Goal: Contribute content: Add original content to the website for others to see

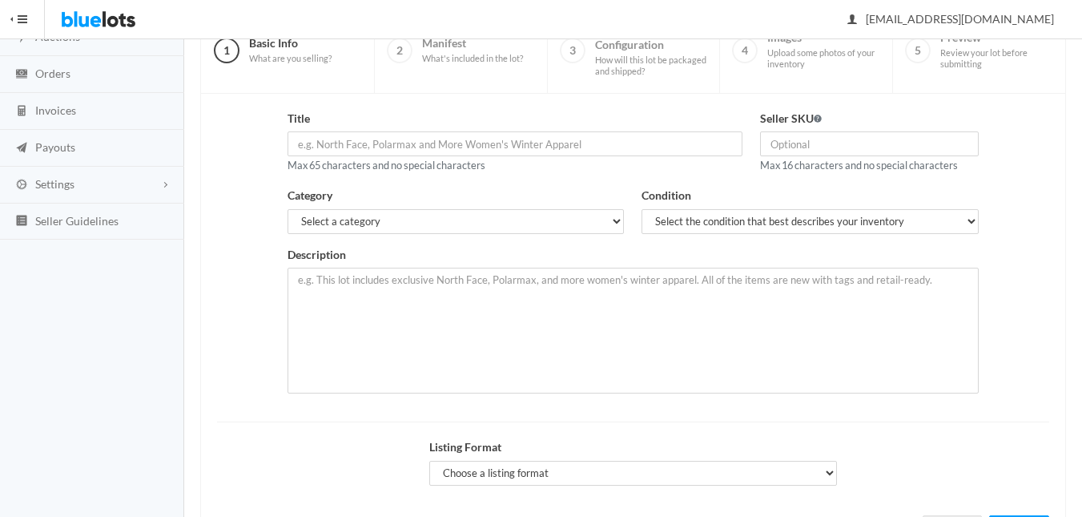
scroll to position [147, 0]
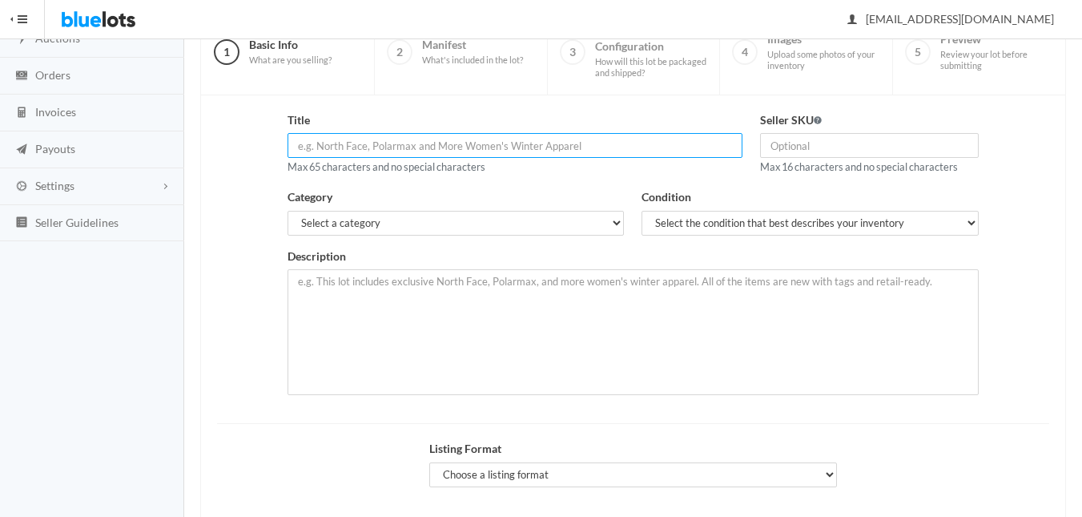
click at [366, 146] on input "text" at bounding box center [515, 145] width 454 height 25
paste input "20 Units Brand New Rose InBella LED Travel Makeup Mirror - Rechar"
type input "20 Units Brand New Rose InBella LED Travel Makeup Mirror"
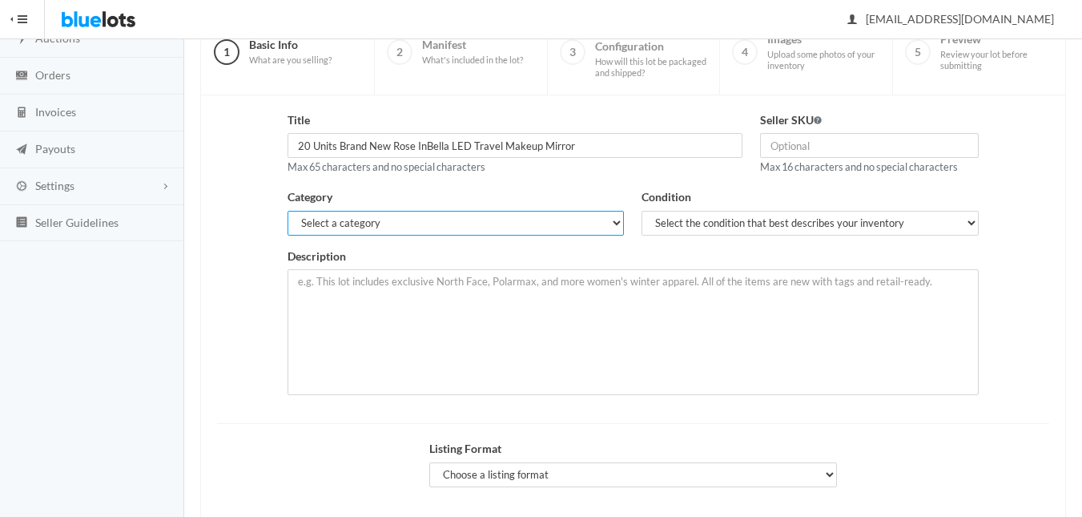
click at [609, 218] on select "Select a category Electronics Clothing, Shoes & Accessories Appliances Home & G…" at bounding box center [456, 223] width 336 height 25
select select "7"
click at [288, 211] on select "Select a category Electronics Clothing, Shoes & Accessories Appliances Home & G…" at bounding box center [456, 223] width 336 height 25
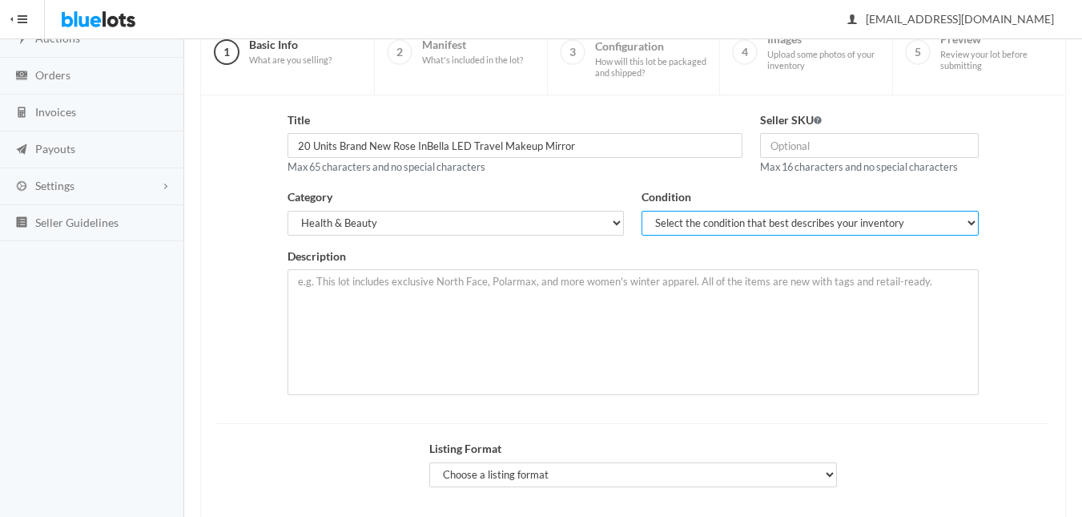
click at [811, 230] on select "Select the condition that best describes your inventory Brand New Shelf Pulls C…" at bounding box center [810, 223] width 336 height 25
select select "1"
click at [642, 211] on select "Select the condition that best describes your inventory Brand New Shelf Pulls C…" at bounding box center [810, 223] width 336 height 25
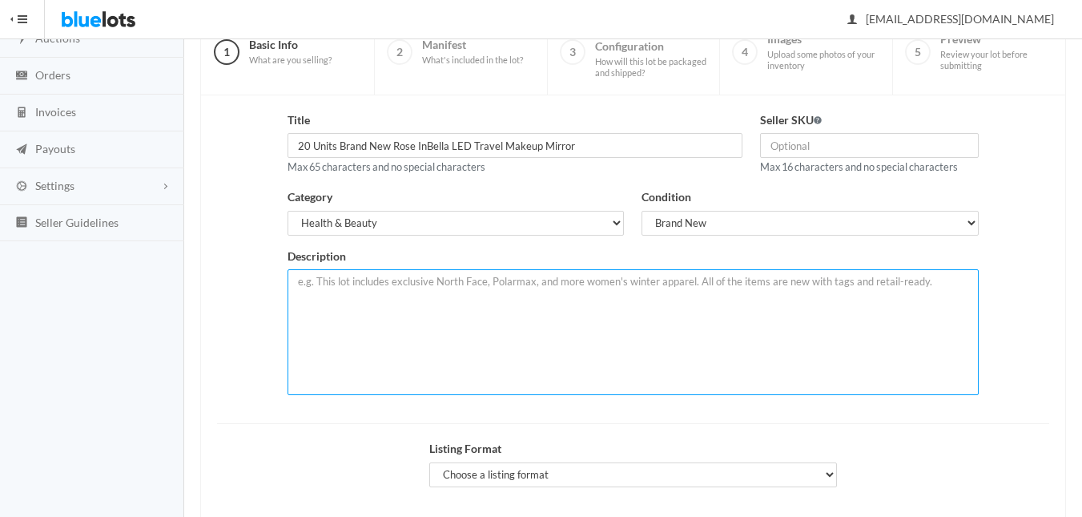
click at [340, 284] on textarea at bounding box center [633, 332] width 690 height 126
paste textarea "Grab this incredible wholesale deal on 20 units of the premium Rose InBella LED…"
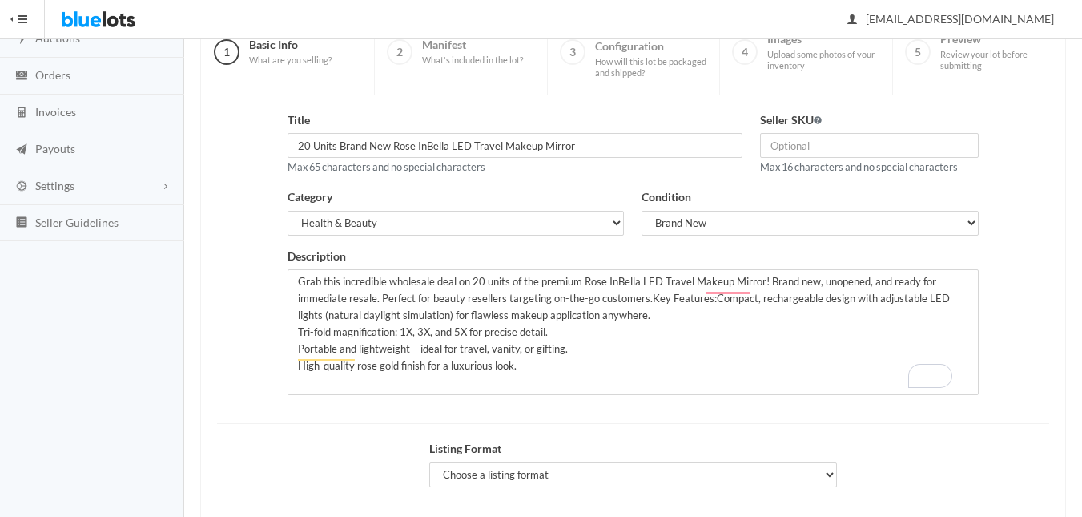
scroll to position [12, 0]
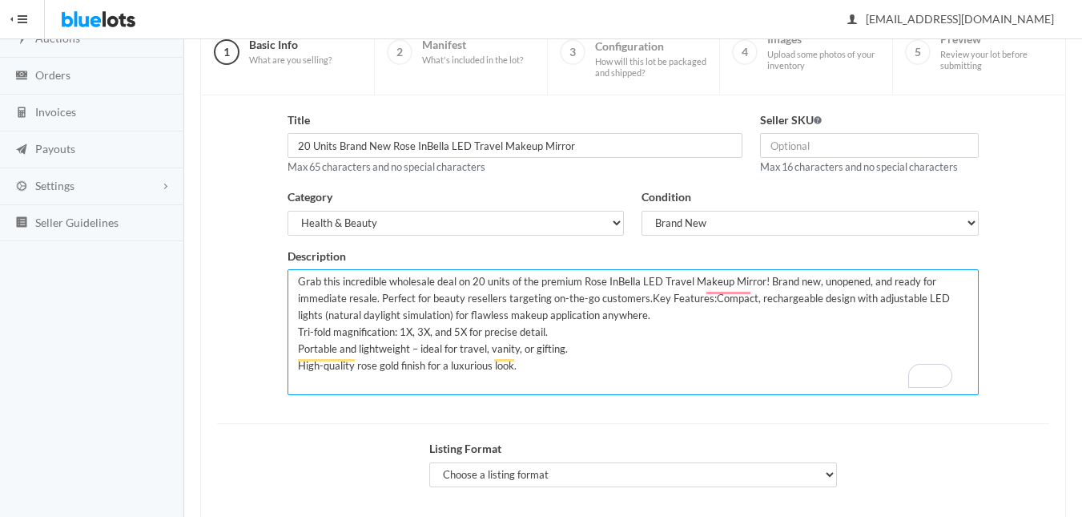
paste textarea "Lot Details:Quantity: 20 units Condition: Brand New (original packaging) MSRP p…"
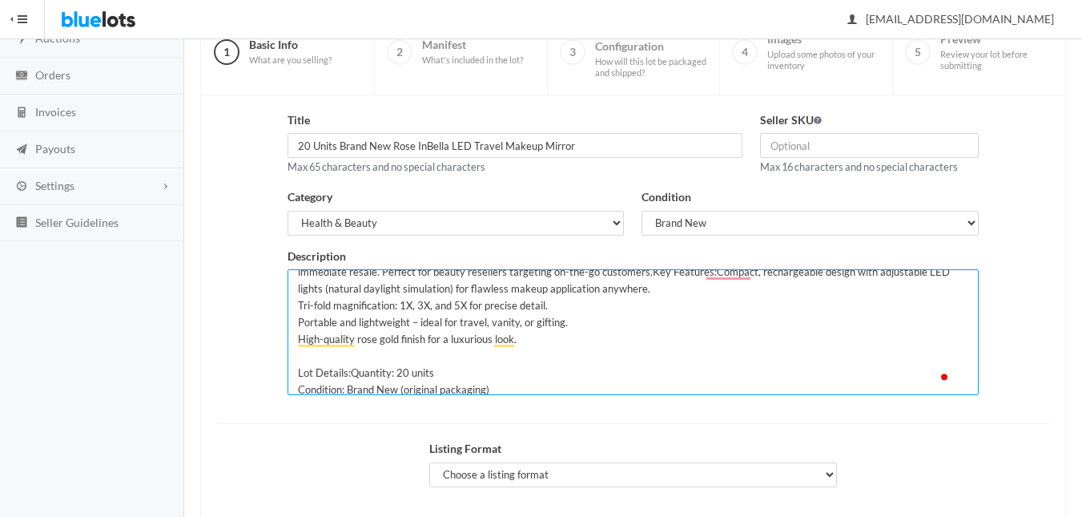
scroll to position [0, 0]
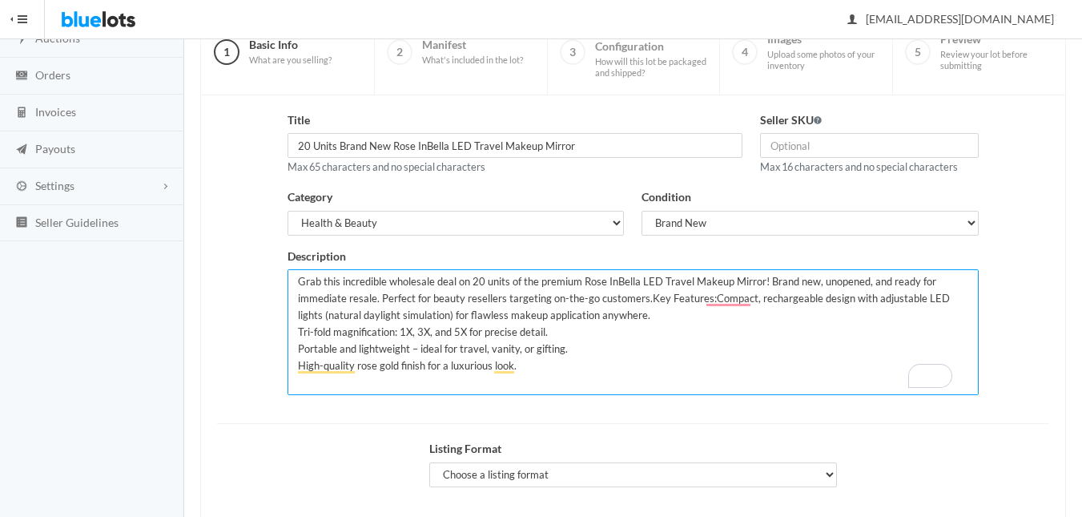
click at [648, 296] on textarea "Grab this incredible wholesale deal on 20 units of the premium Rose InBella LED…" at bounding box center [633, 332] width 690 height 126
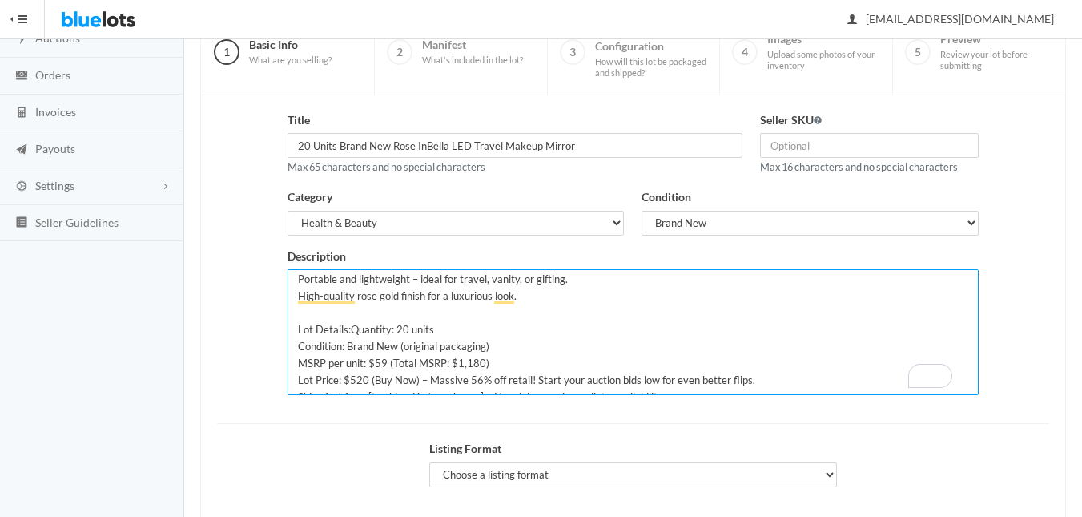
scroll to position [106, 0]
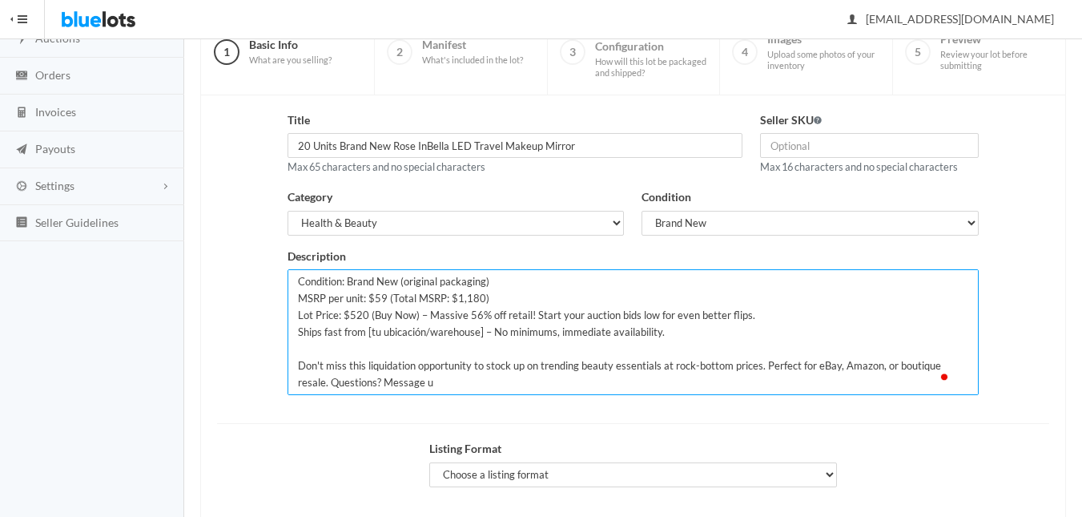
drag, startPoint x: 309, startPoint y: 332, endPoint x: 675, endPoint y: 331, distance: 366.0
click at [675, 331] on textarea "Grab this incredible wholesale deal on 20 units of the premium Rose InBella LED…" at bounding box center [633, 332] width 690 height 126
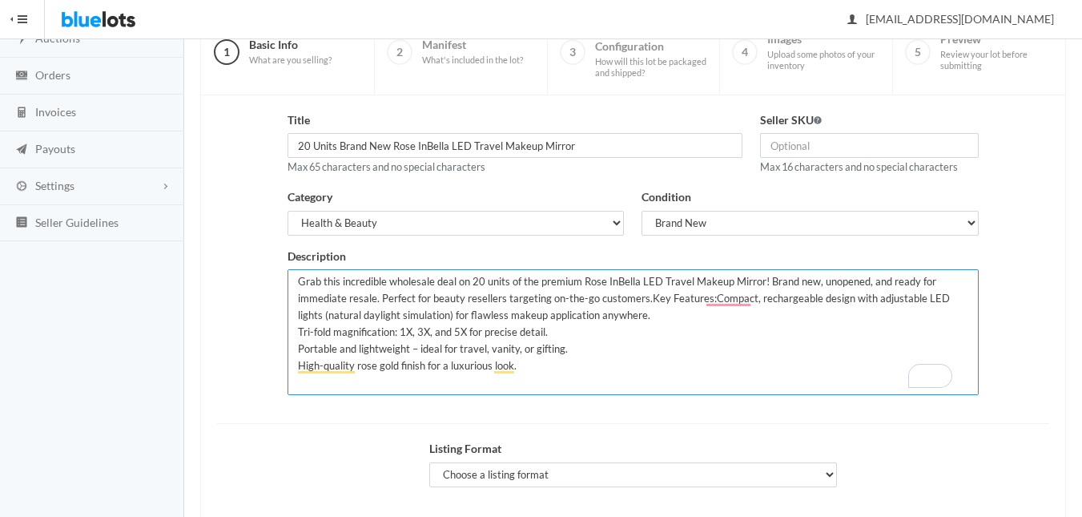
click at [649, 297] on textarea "Grab this incredible wholesale deal on 20 units of the premium Rose InBella LED…" at bounding box center [633, 332] width 690 height 126
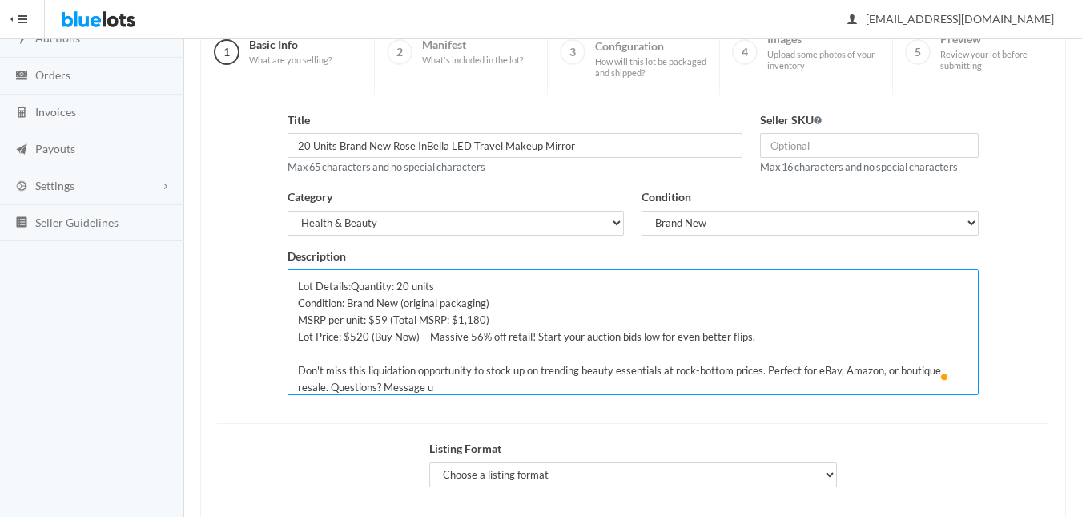
paste textarea "s for photos or bulk inquiries. First come, first served!""
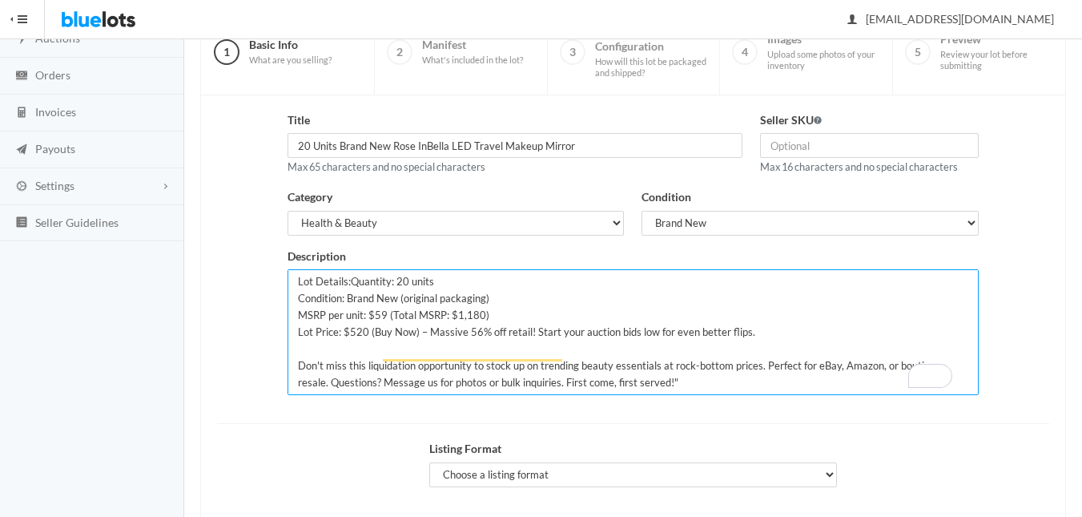
click at [685, 356] on textarea "Grab this incredible wholesale deal on 20 units of the premium Rose InBella LED…" at bounding box center [633, 332] width 690 height 126
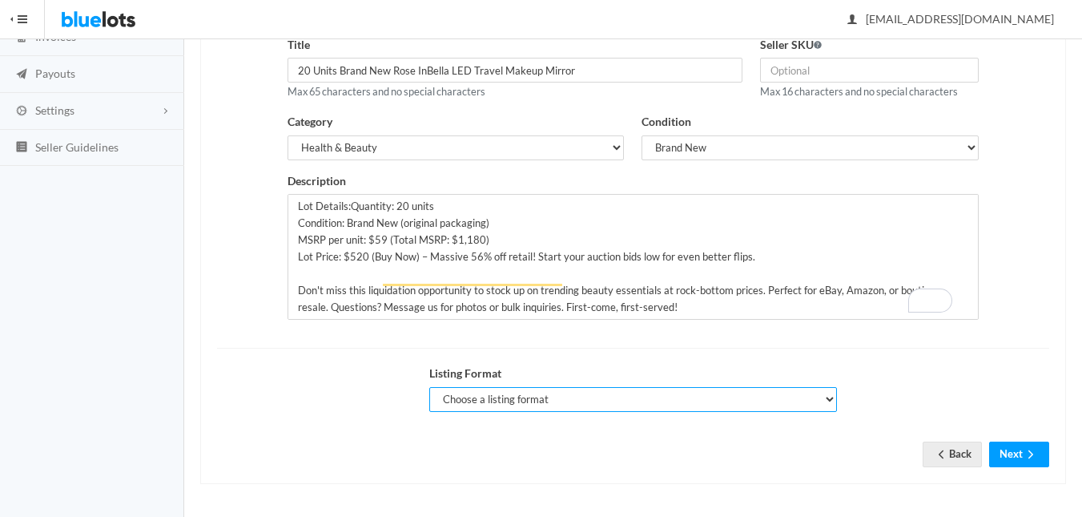
click at [835, 396] on select "Choose a listing format Auction Buy Now" at bounding box center [633, 399] width 408 height 25
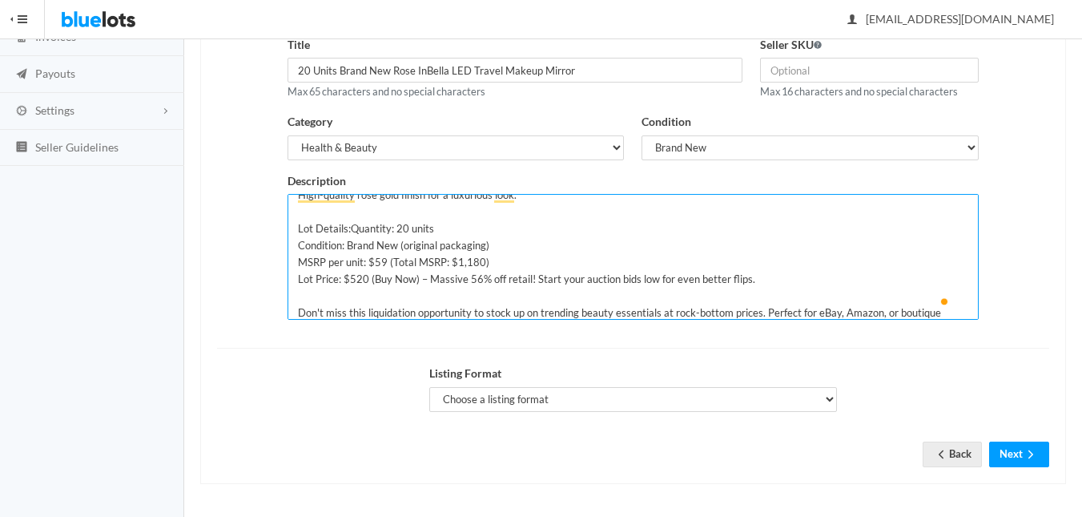
click at [350, 225] on textarea "Grab this incredible wholesale deal on 20 units of the premium Rose InBella LED…" at bounding box center [633, 257] width 690 height 126
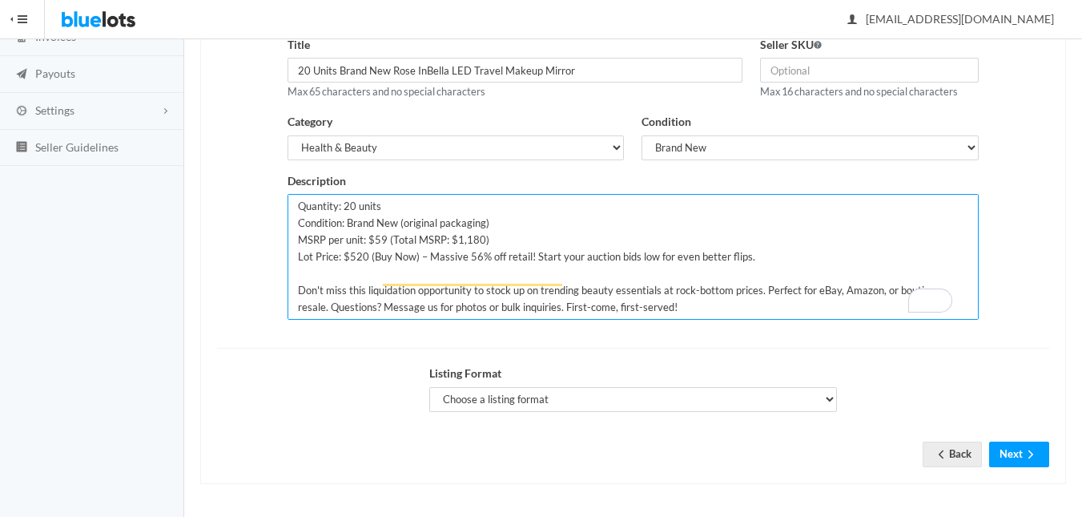
type textarea "Grab this incredible wholesale deal on 20 units of the premium Rose InBella LED…"
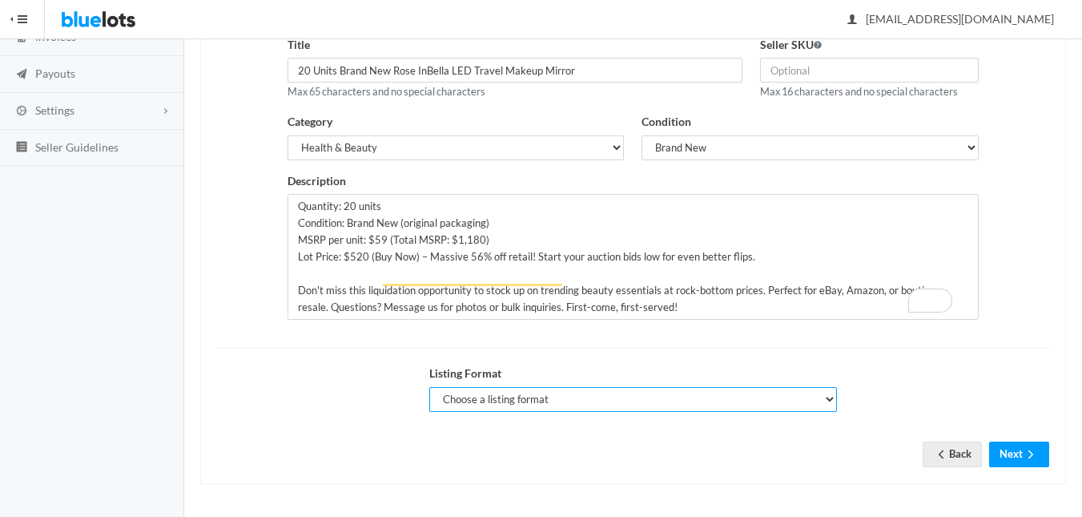
click at [489, 399] on select "Choose a listing format Auction Buy Now" at bounding box center [633, 399] width 408 height 25
select select "false"
click at [429, 387] on select "Choose a listing format Auction Buy Now" at bounding box center [633, 399] width 408 height 25
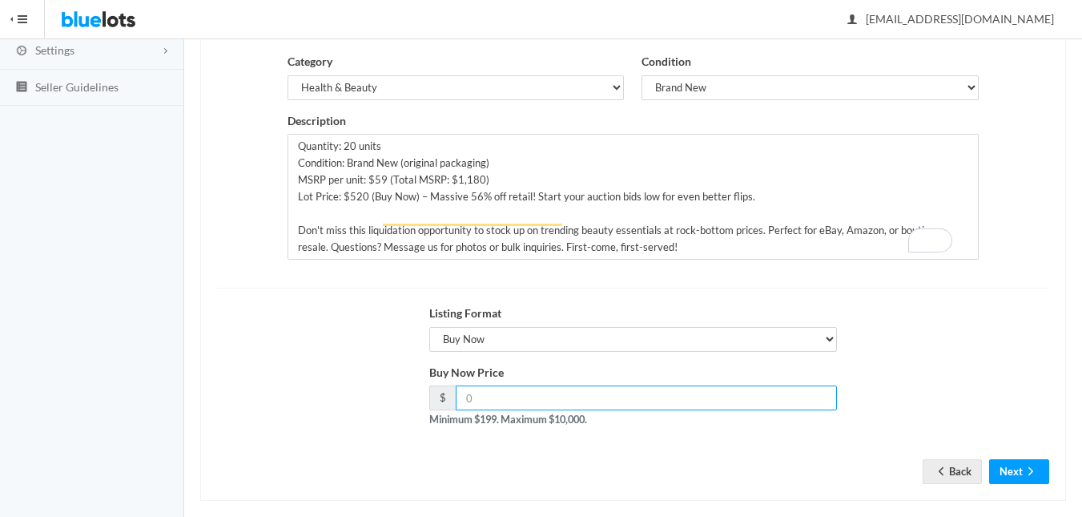
click at [483, 399] on input "number" at bounding box center [646, 397] width 381 height 25
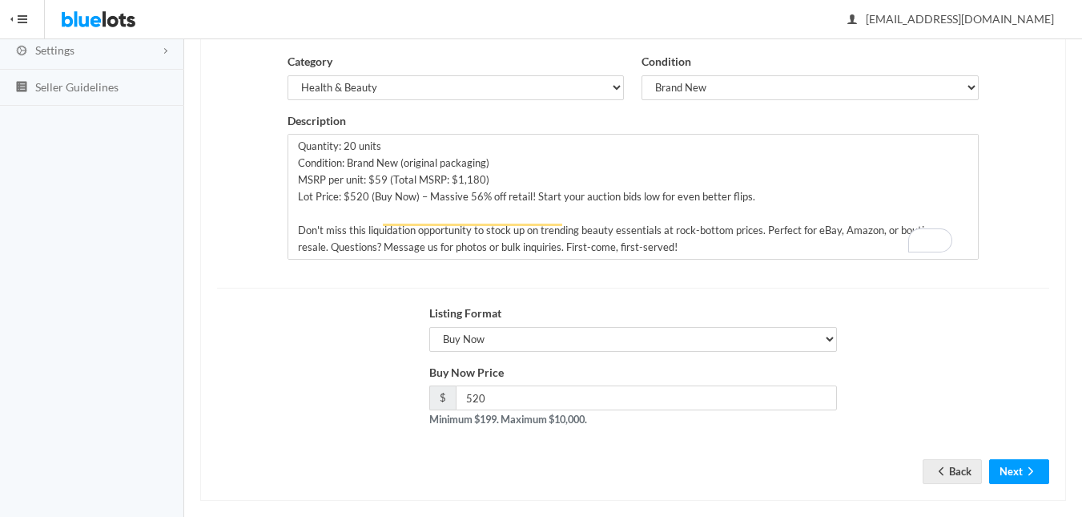
click at [361, 360] on div "Listing Format Choose a listing format Auction Buy Now" at bounding box center [633, 333] width 850 height 59
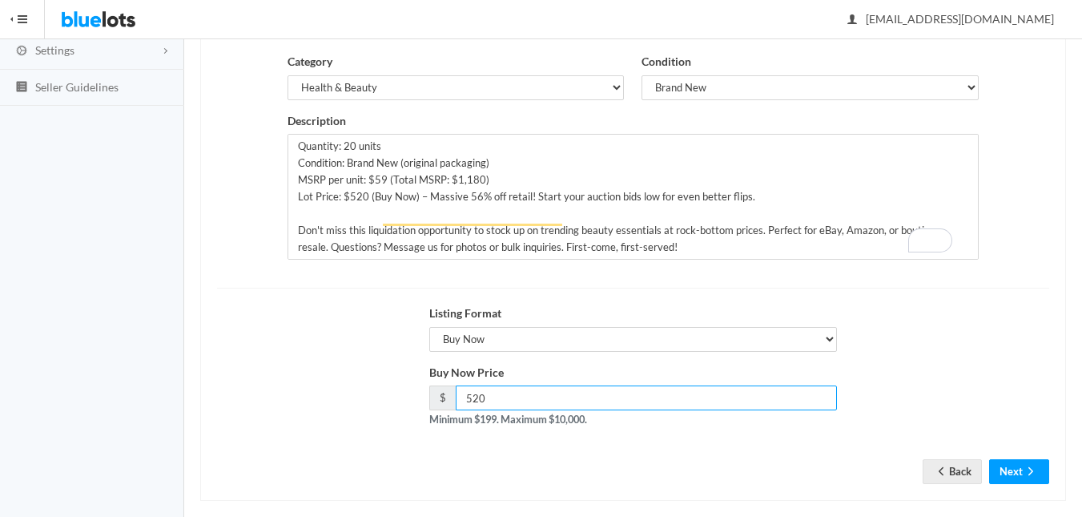
click at [480, 399] on input "520" at bounding box center [646, 397] width 381 height 25
type input "560"
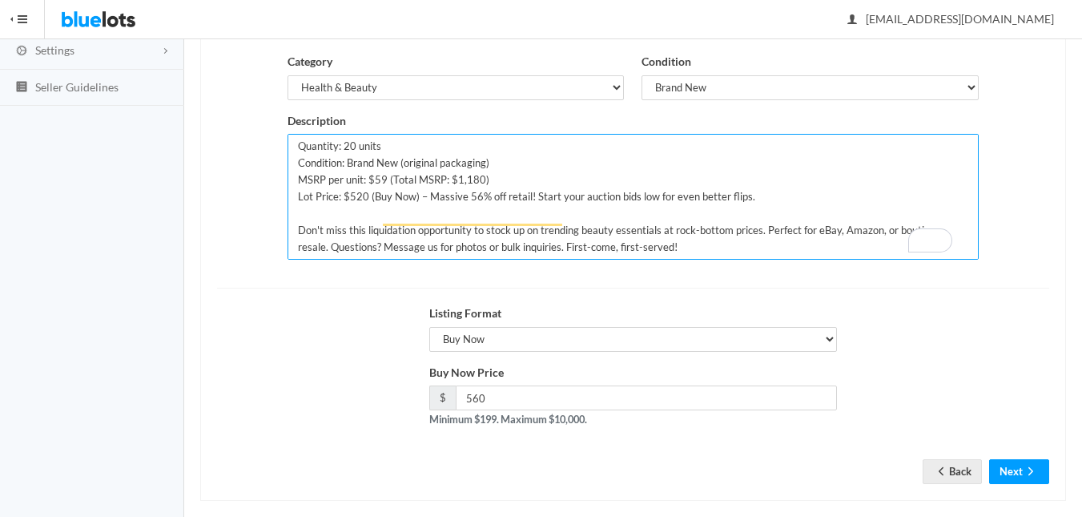
click at [362, 168] on textarea "Grab this incredible wholesale deal on 20 units of the premium Rose InBella LED…" at bounding box center [633, 197] width 690 height 126
click at [479, 171] on textarea "Grab this incredible wholesale deal on 20 units of the premium Rose InBella LED…" at bounding box center [633, 197] width 690 height 126
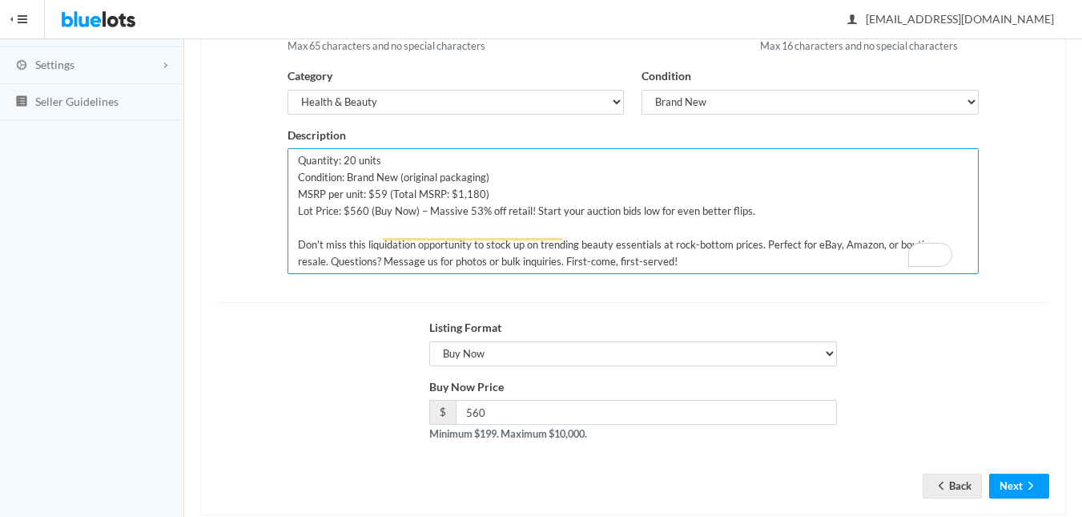
scroll to position [299, 0]
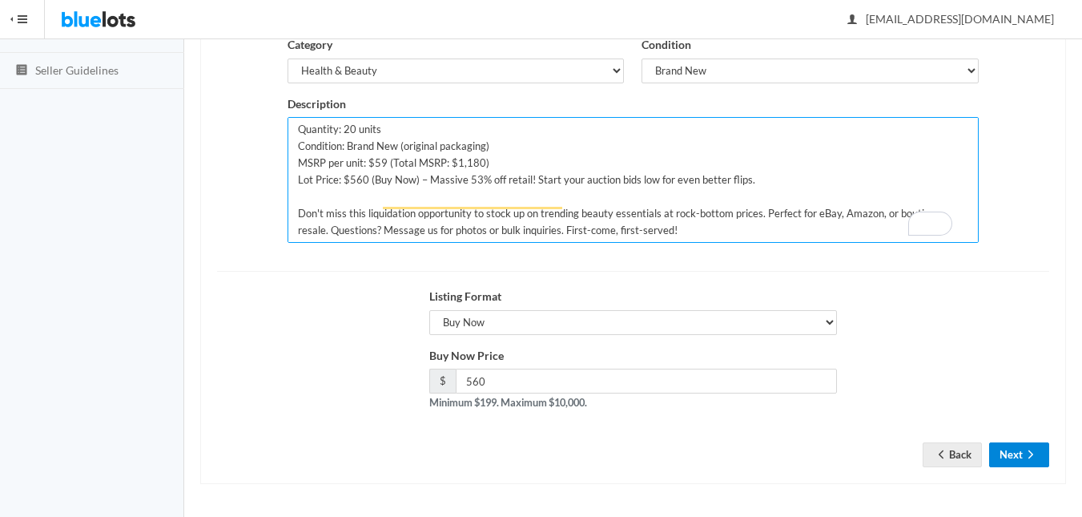
type textarea "Grab this incredible wholesale deal on 20 units of the premium Rose InBella LED…"
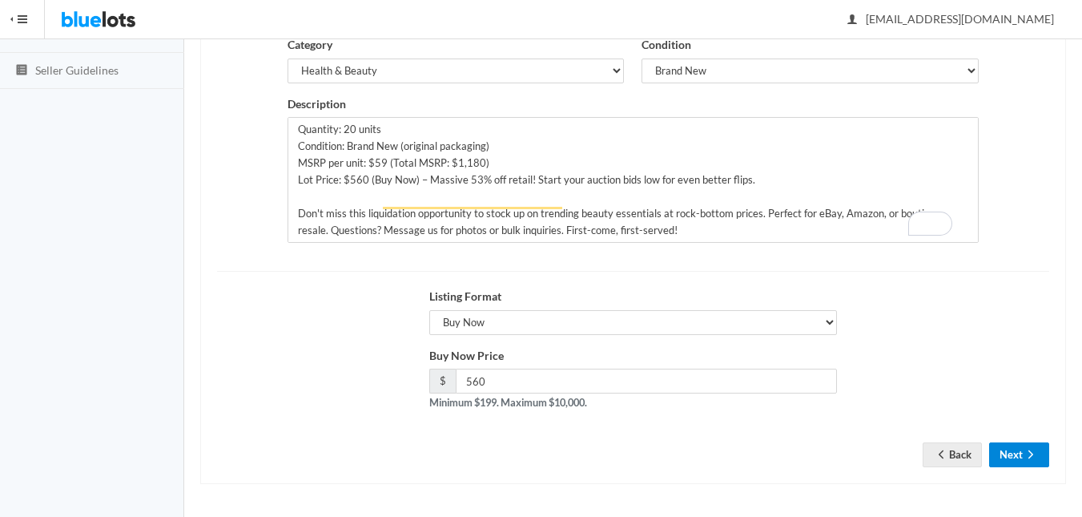
click at [1027, 452] on icon "arrow forward" at bounding box center [1031, 454] width 16 height 13
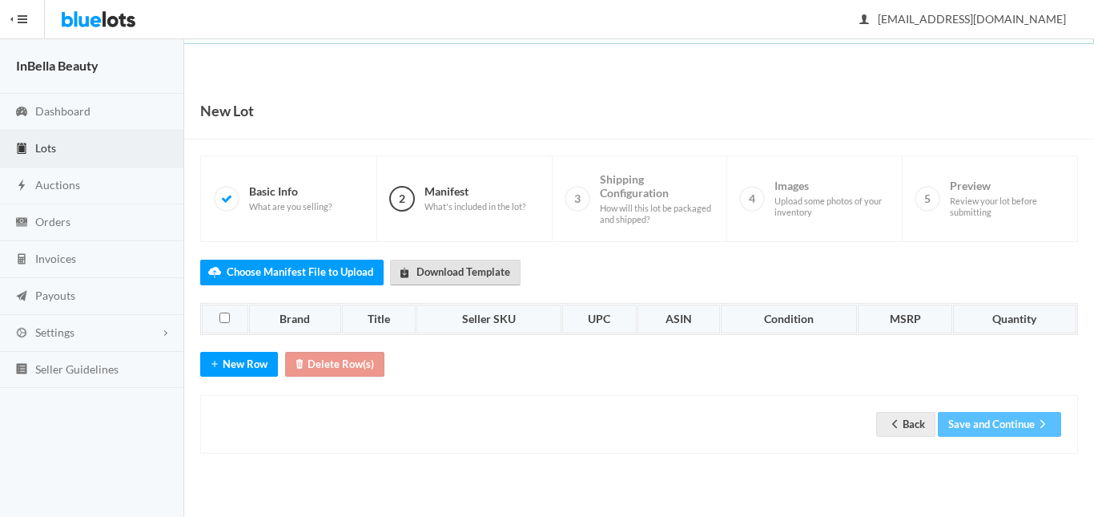
click at [454, 275] on link "Download Template" at bounding box center [455, 271] width 131 height 25
click at [246, 368] on button "New Row" at bounding box center [239, 364] width 78 height 25
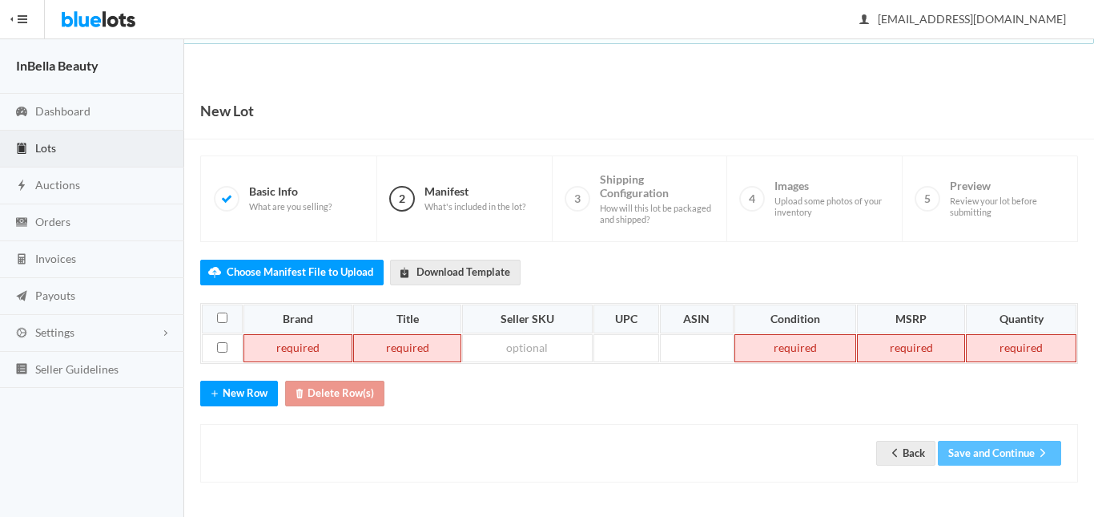
click at [322, 348] on td at bounding box center [297, 348] width 109 height 29
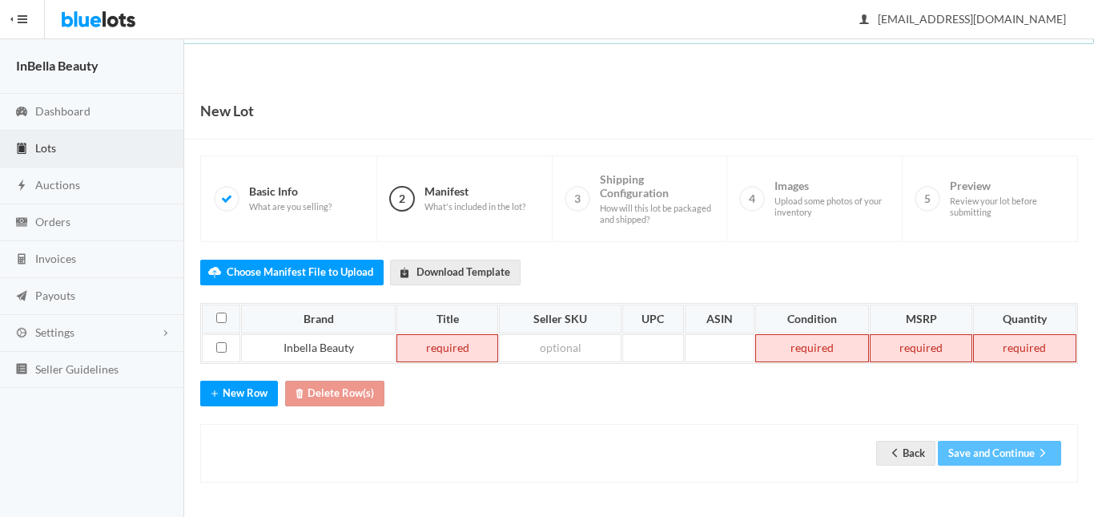
click at [474, 350] on td at bounding box center [447, 348] width 102 height 29
paste td
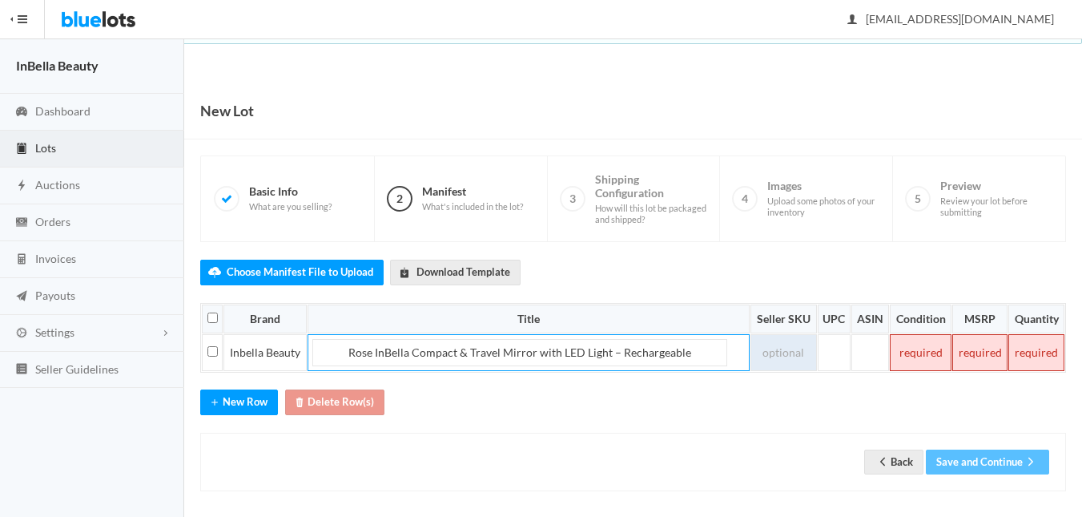
click at [782, 352] on td at bounding box center [783, 353] width 66 height 38
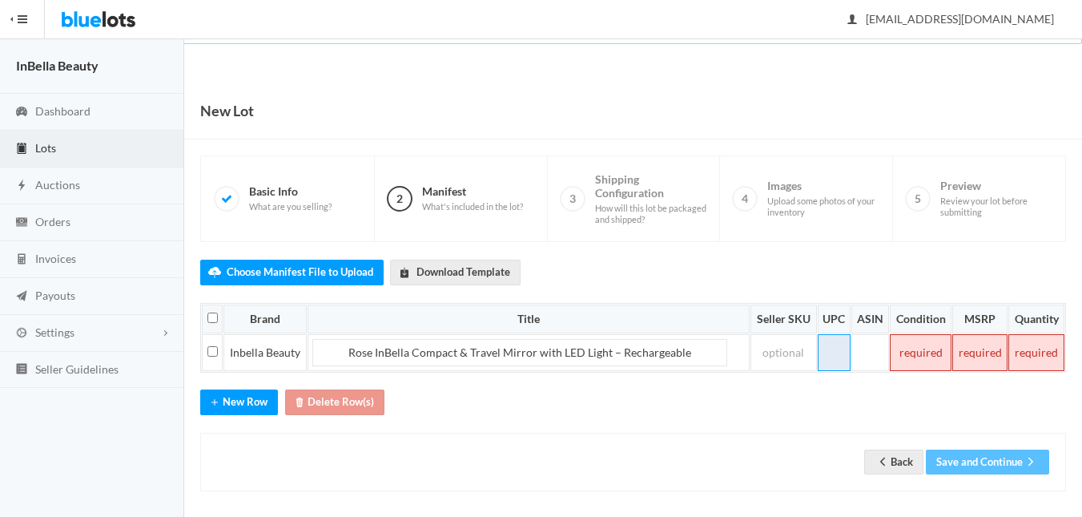
click at [836, 348] on td at bounding box center [835, 353] width 34 height 38
paste td
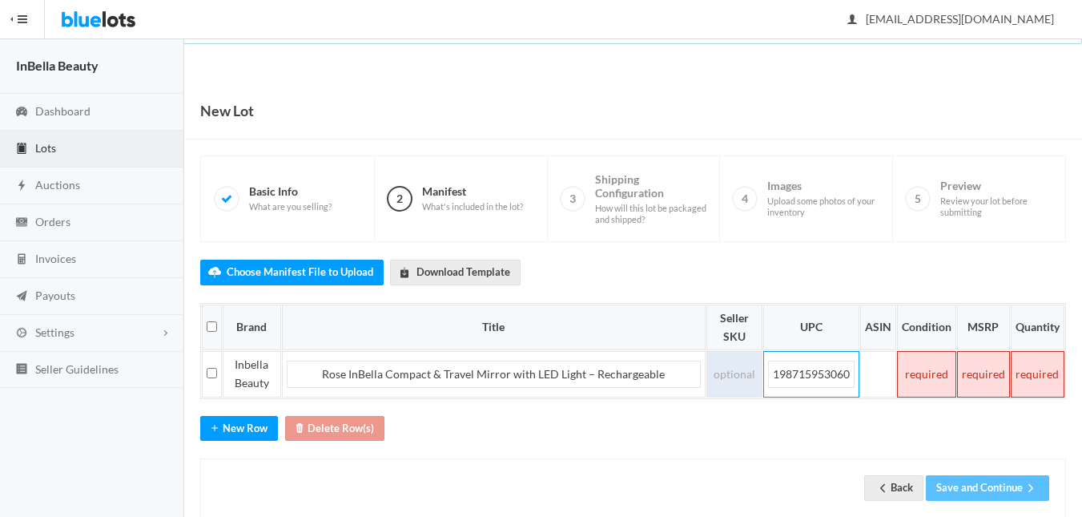
click at [734, 374] on td at bounding box center [734, 374] width 56 height 46
paste td
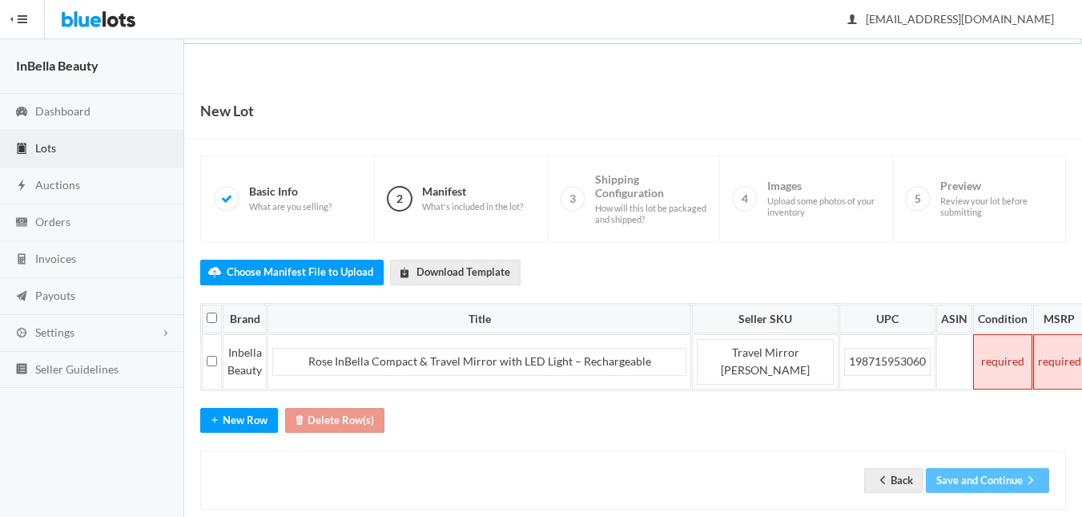
click at [996, 369] on td at bounding box center [1002, 361] width 59 height 55
click at [1062, 368] on td at bounding box center [1059, 361] width 53 height 55
click at [773, 412] on div "Choose Manifest File to Upload Download Template Brand Title Seller SKU UPC ASI…" at bounding box center [633, 376] width 866 height 268
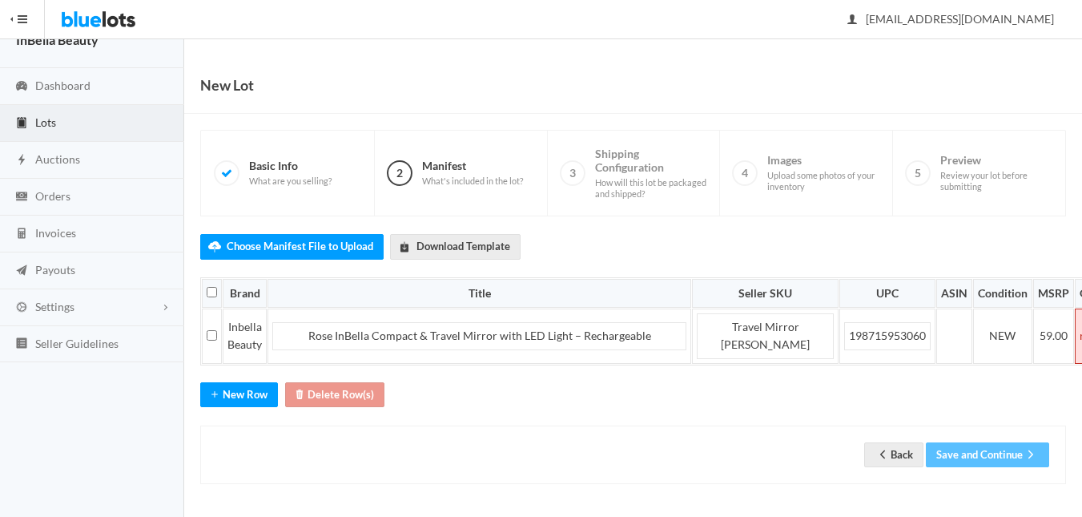
click at [891, 404] on div "Choose Manifest File to Upload Download Template Brand Title Seller SKU UPC ASI…" at bounding box center [633, 350] width 866 height 268
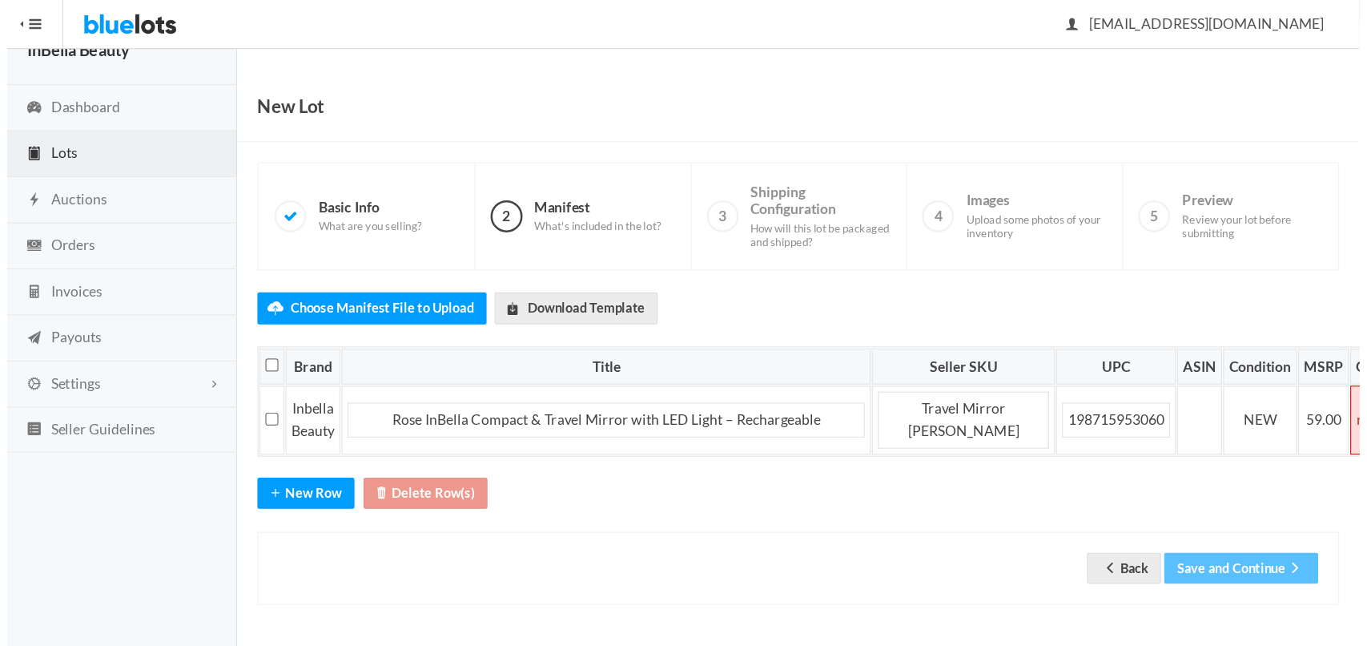
scroll to position [0, 0]
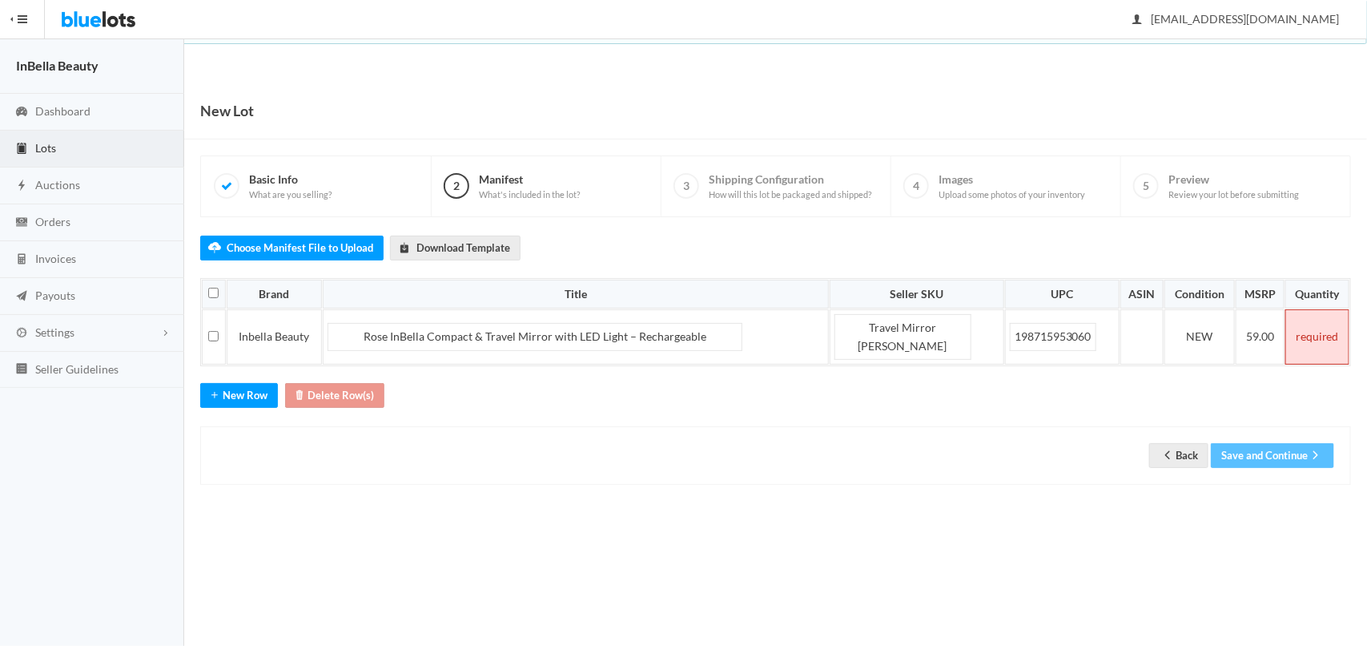
click at [1093, 337] on td at bounding box center [1317, 336] width 64 height 55
click at [895, 409] on div "Choose Manifest File to Upload Download Template Brand Title Seller SKU UPC ASI…" at bounding box center [775, 351] width 1151 height 268
click at [1093, 462] on button "Save and Continue" at bounding box center [1272, 455] width 123 height 25
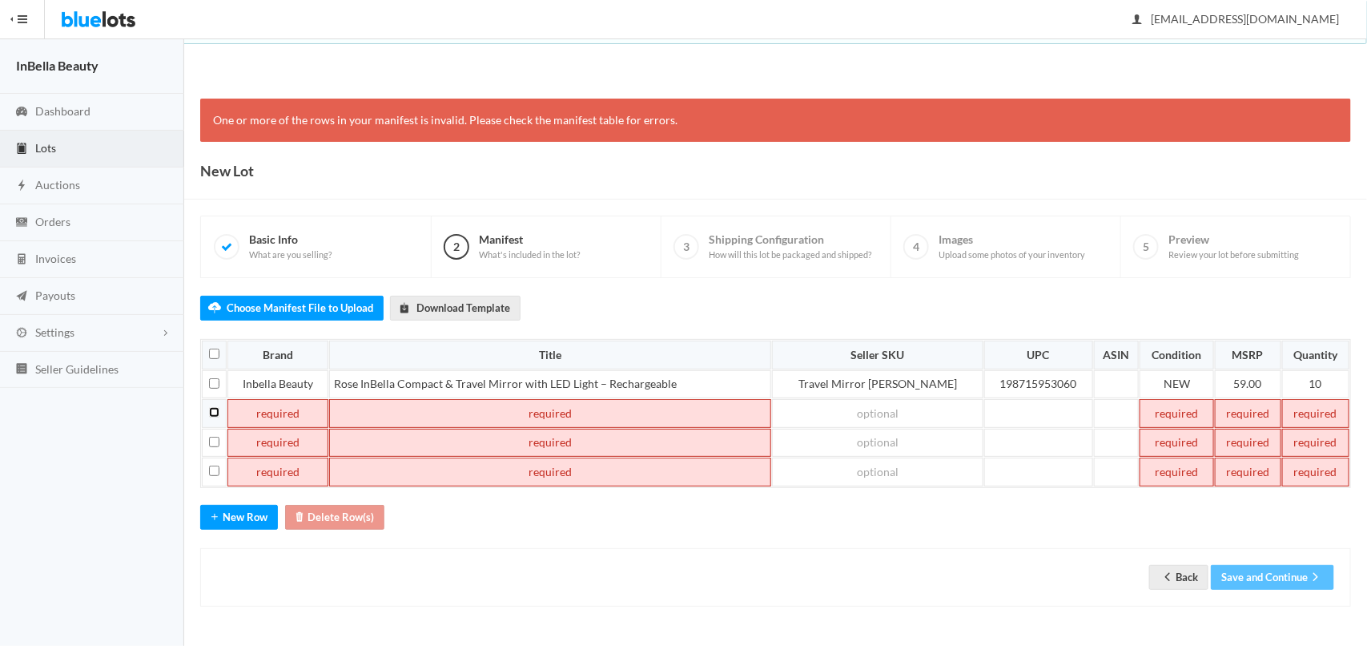
click at [216, 410] on input "checkbox" at bounding box center [214, 412] width 10 height 10
checkbox input "true"
click at [215, 437] on input "checkbox" at bounding box center [214, 441] width 10 height 10
checkbox input "true"
click at [215, 471] on input "checkbox" at bounding box center [214, 470] width 10 height 10
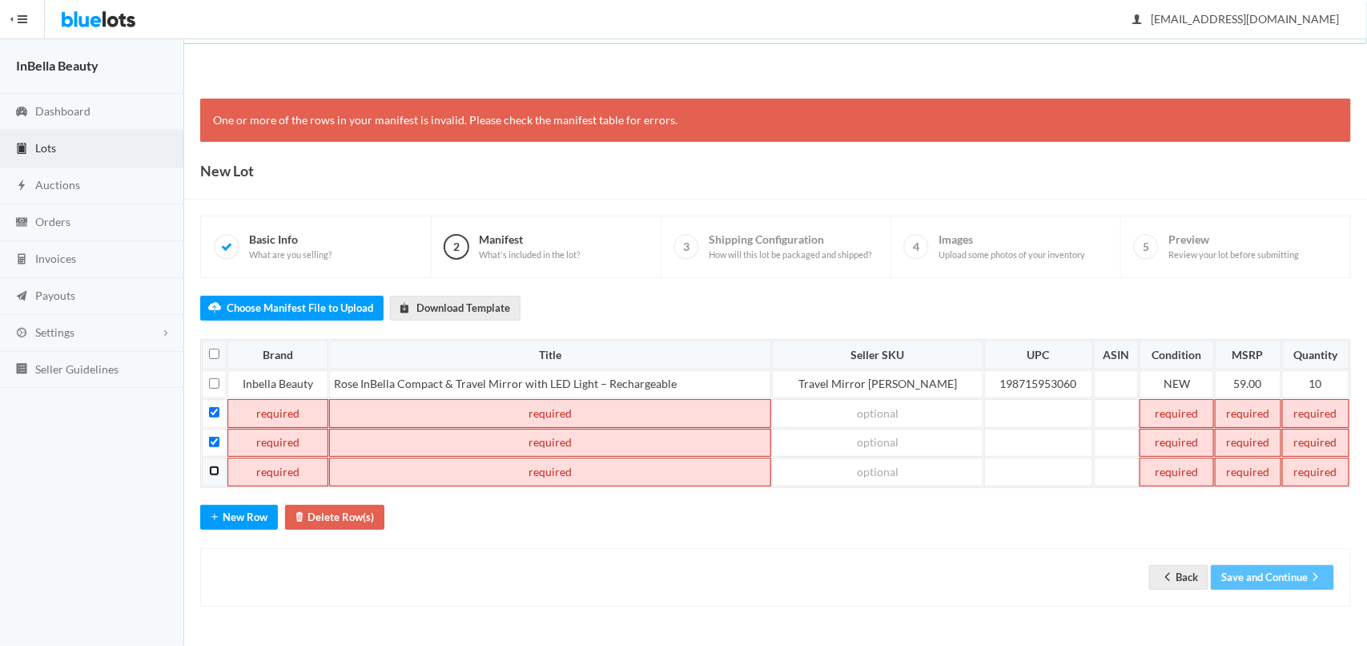
checkbox input "true"
click at [340, 509] on button "Delete Row(s)" at bounding box center [334, 517] width 99 height 25
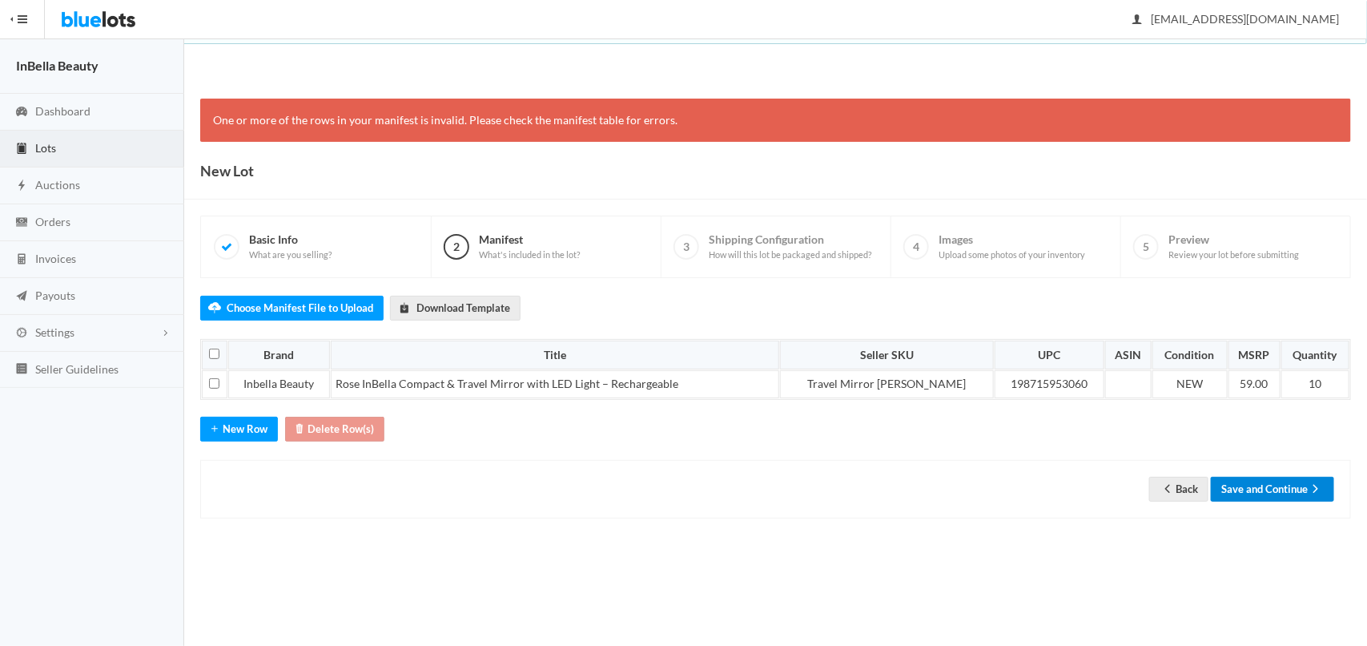
click at [1318, 494] on icon "arrow forward" at bounding box center [1316, 488] width 16 height 13
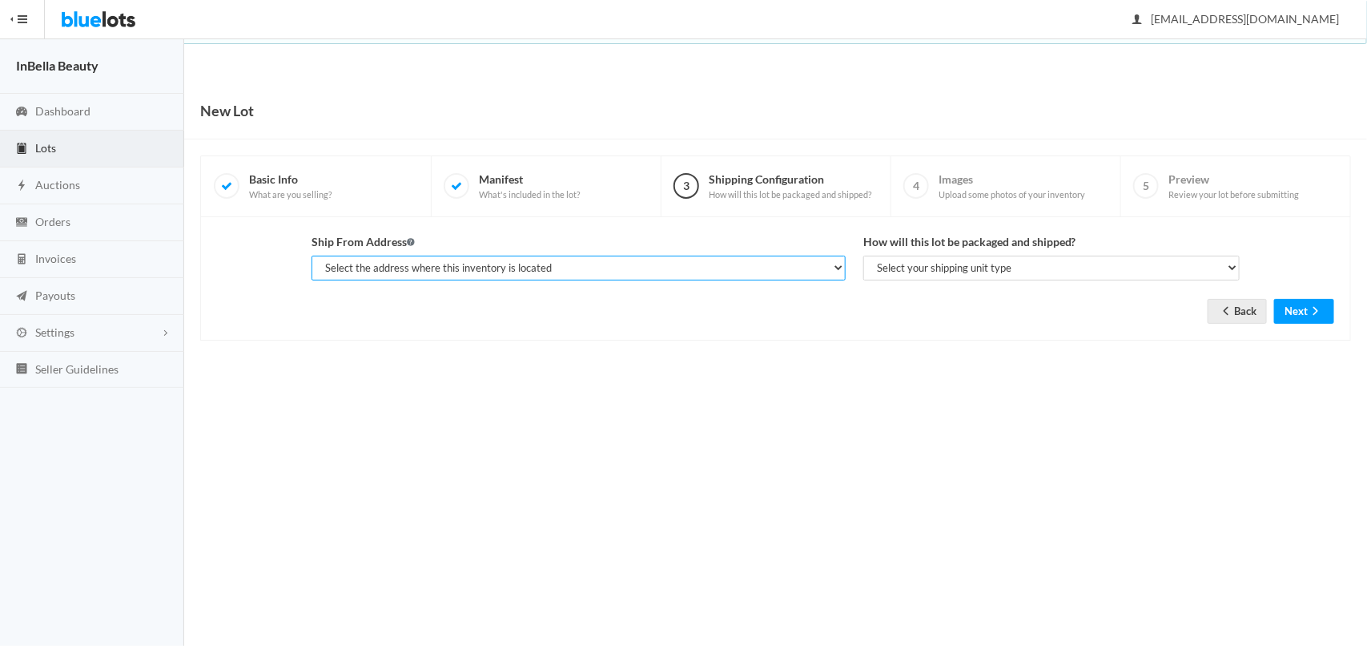
click at [833, 273] on select "Select the address where this inventory is located [PERSON_NAME], [STREET_ADDRE…" at bounding box center [579, 267] width 534 height 25
select select "25443"
click at [312, 255] on select "Select the address where this inventory is located [PERSON_NAME], [STREET_ADDRE…" at bounding box center [579, 267] width 534 height 25
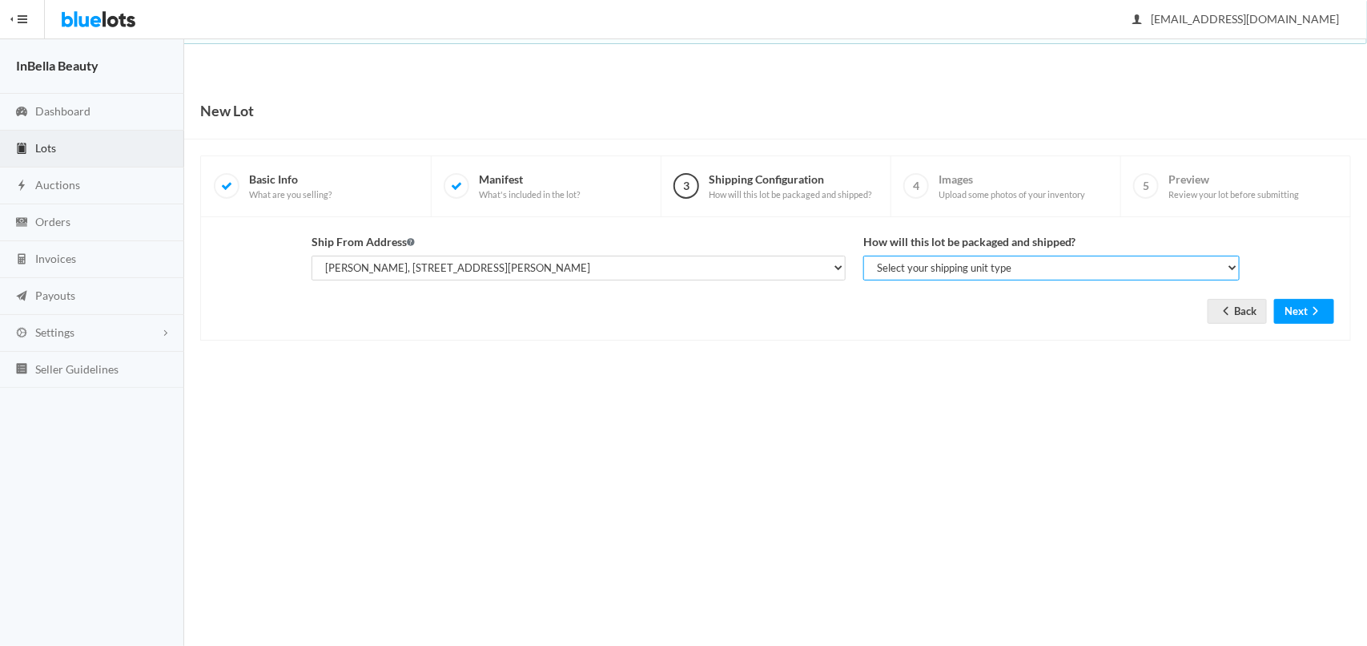
click at [1020, 274] on select "Select your shipping unit type Parcel Pallet Truckload" at bounding box center [1051, 267] width 376 height 25
select select "parcel"
click at [863, 255] on select "Select your shipping unit type Parcel Pallet Truckload" at bounding box center [1051, 267] width 376 height 25
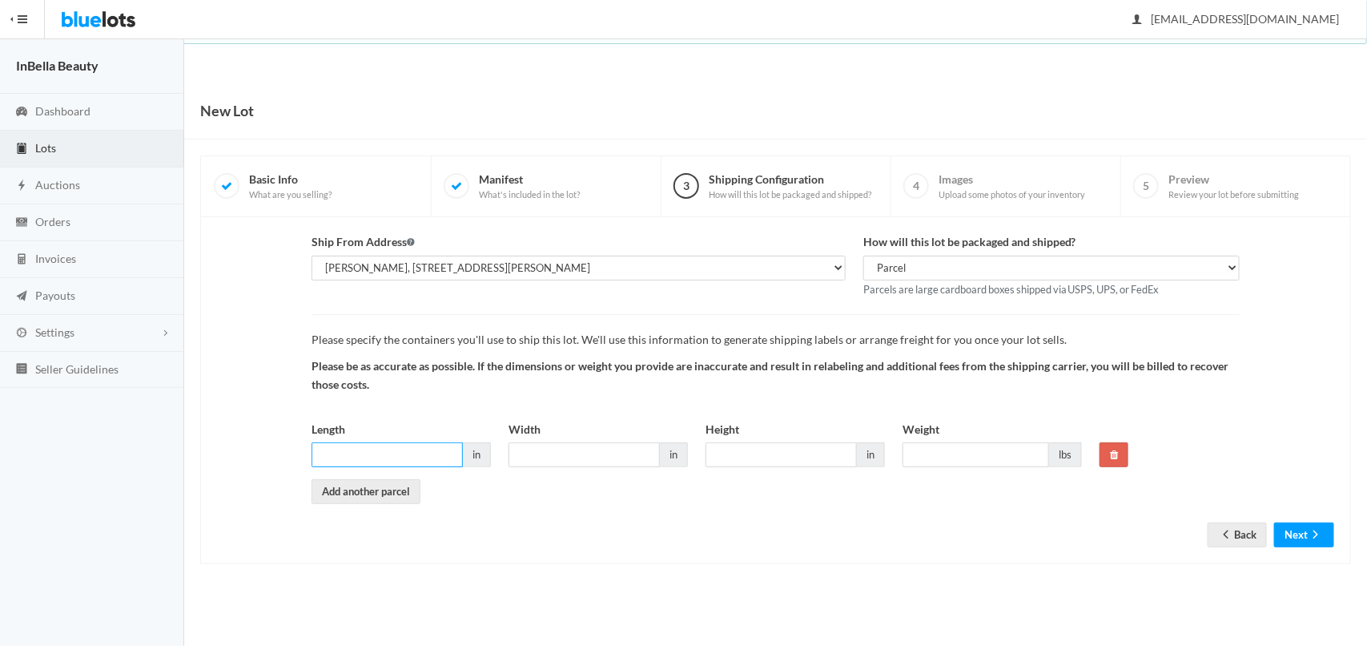
click at [393, 453] on input "Length" at bounding box center [387, 454] width 151 height 25
type input "19"
click at [565, 457] on input "Width" at bounding box center [584, 454] width 151 height 25
type input "16"
click at [791, 457] on input "Height" at bounding box center [781, 454] width 151 height 25
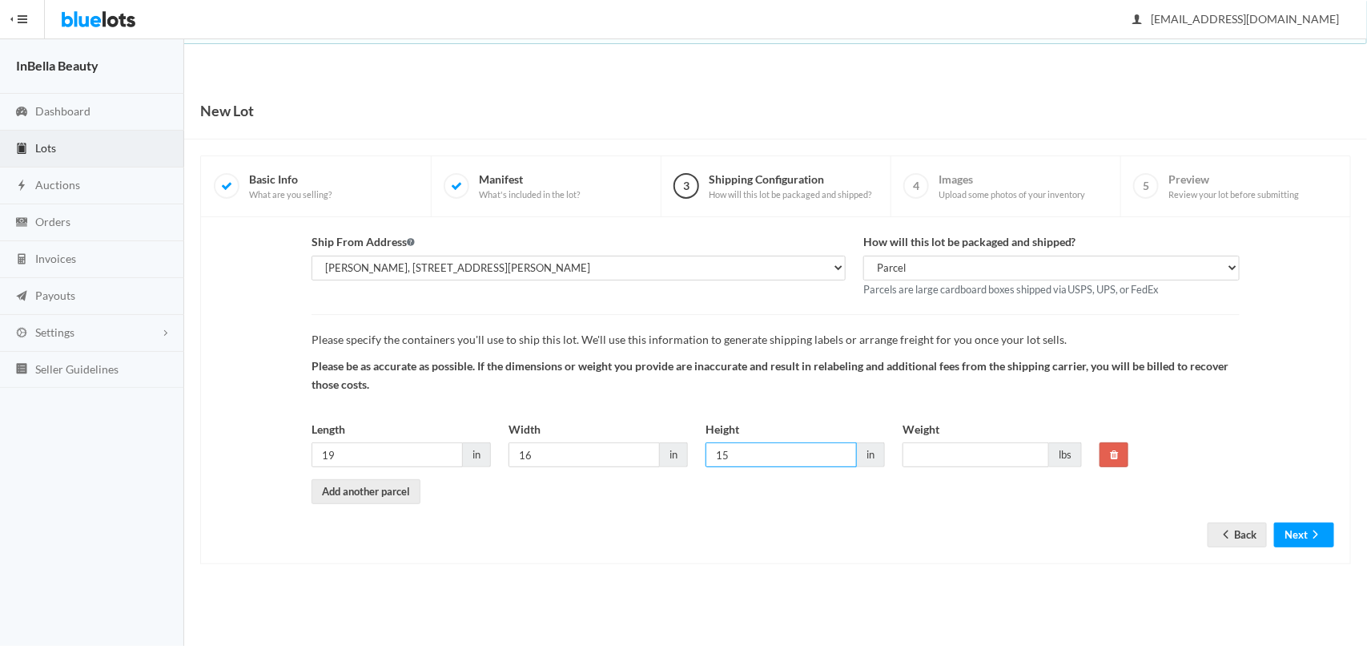
type input "15"
click at [941, 450] on input "Weight" at bounding box center [976, 454] width 147 height 25
type input "38"
click at [951, 541] on div "Ship From Address Select the address where this inventory is located Santos Car…" at bounding box center [775, 390] width 1117 height 314
click at [1308, 537] on icon "arrow forward" at bounding box center [1316, 534] width 16 height 13
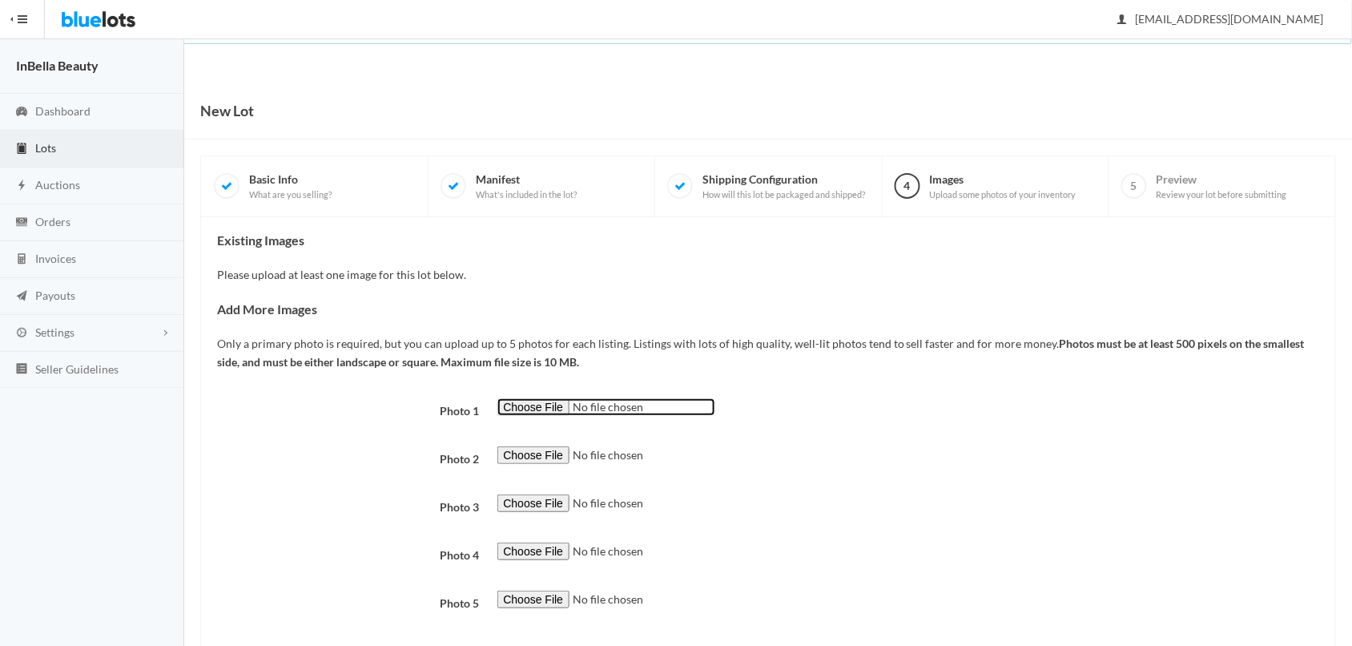
click at [534, 404] on input "file" at bounding box center [606, 407] width 218 height 18
